Goal: Task Accomplishment & Management: Complete application form

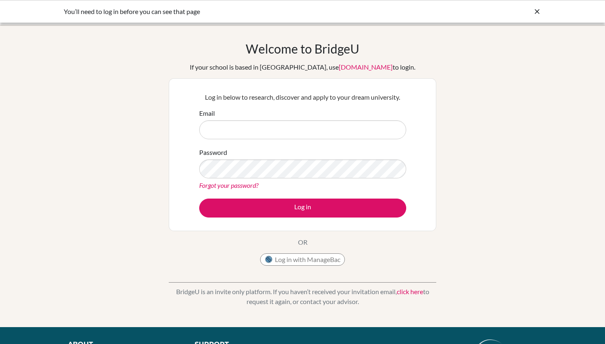
click at [225, 135] on input "Email" at bounding box center [302, 129] width 207 height 19
type input "sobolenskaya@danubestudent.com"
click at [229, 197] on form "Email sobolenskaya@danubestudent.com Password Forgot your password? Log in" at bounding box center [302, 162] width 207 height 109
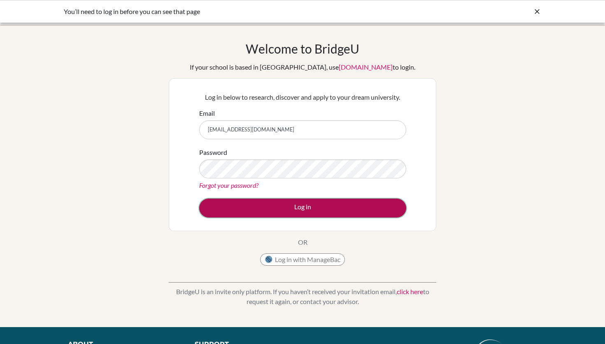
click at [235, 212] on button "Log in" at bounding box center [302, 207] width 207 height 19
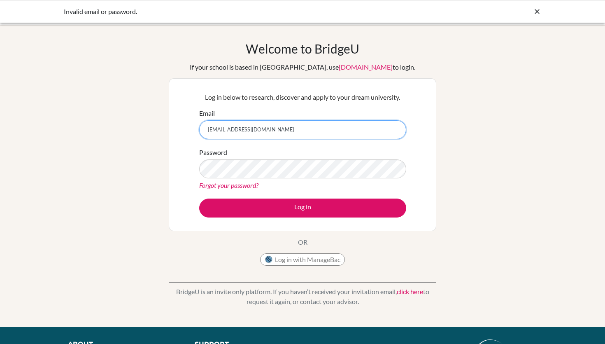
drag, startPoint x: 293, startPoint y: 125, endPoint x: 298, endPoint y: 128, distance: 5.6
click at [298, 128] on input "[EMAIL_ADDRESS][DOMAIN_NAME]" at bounding box center [302, 129] width 207 height 19
type input "[EMAIL_ADDRESS][DOMAIN_NAME]"
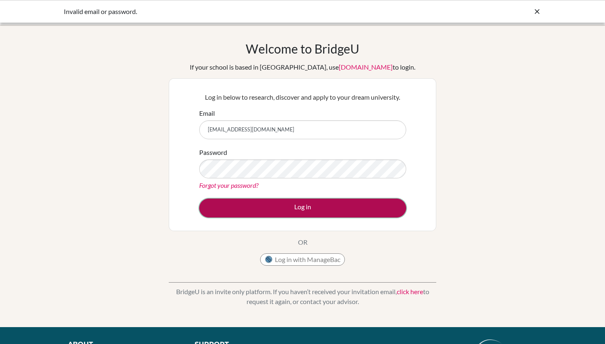
click at [244, 204] on button "Log in" at bounding box center [302, 207] width 207 height 19
click at [249, 205] on button "Log in" at bounding box center [302, 207] width 207 height 19
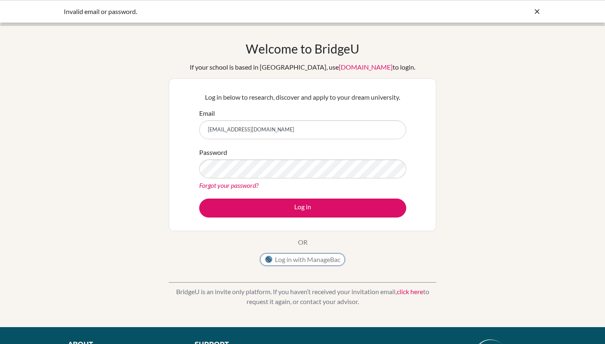
click at [296, 254] on button "Log in with ManageBac" at bounding box center [302, 259] width 85 height 12
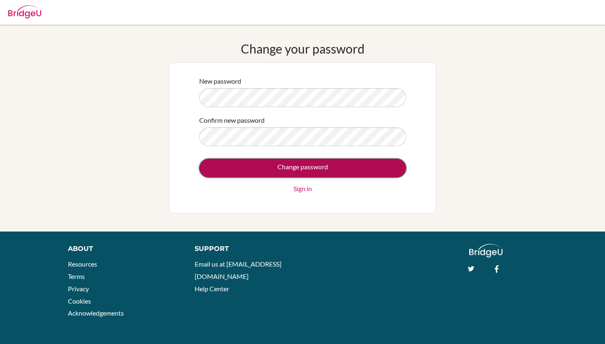
click at [286, 170] on input "Change password" at bounding box center [302, 167] width 207 height 19
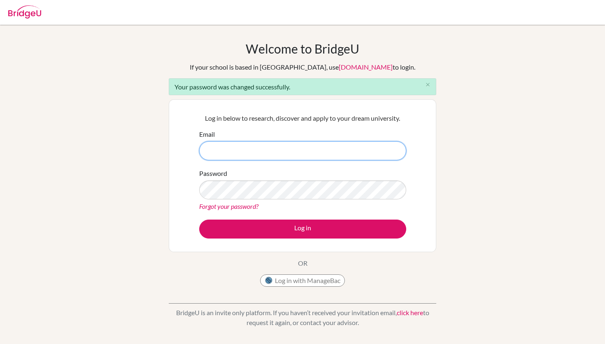
click at [286, 146] on input "Email" at bounding box center [302, 150] width 207 height 19
type input "sobolenskaya@gmail.com"
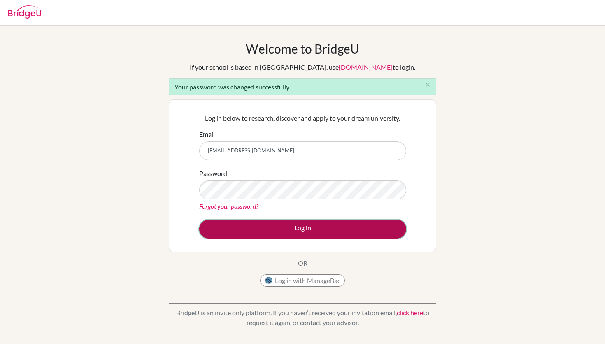
click at [286, 228] on button "Log in" at bounding box center [302, 228] width 207 height 19
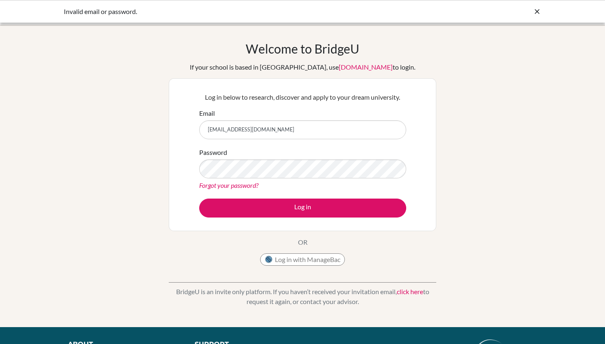
drag, startPoint x: 243, startPoint y: 131, endPoint x: 254, endPoint y: 130, distance: 11.2
click at [254, 130] on input "sobolenskaya@gmail.com" at bounding box center [302, 129] width 207 height 19
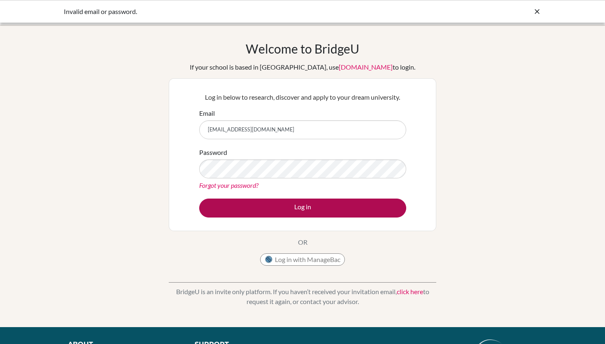
type input "[EMAIL_ADDRESS][DOMAIN_NAME]"
click at [296, 201] on button "Log in" at bounding box center [302, 207] width 207 height 19
